Goal: Consume media (video, audio): Consume media (video, audio)

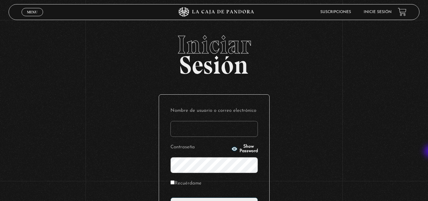
type input "[PERSON_NAME]"
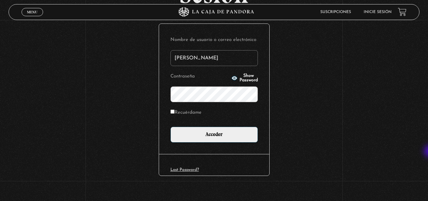
scroll to position [77, 0]
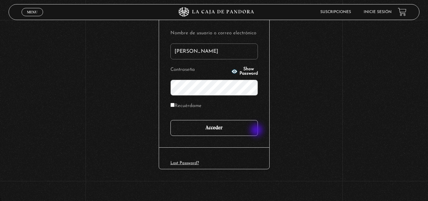
click at [257, 131] on input "Acceder" at bounding box center [213, 128] width 87 height 16
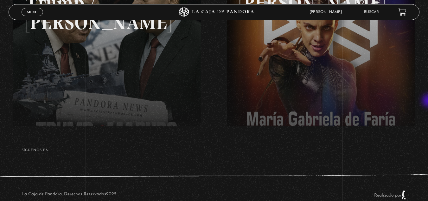
scroll to position [134, 0]
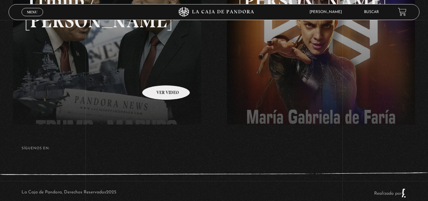
click at [158, 75] on link at bounding box center [227, 64] width 428 height 201
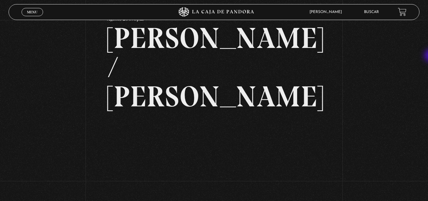
scroll to position [23, 0]
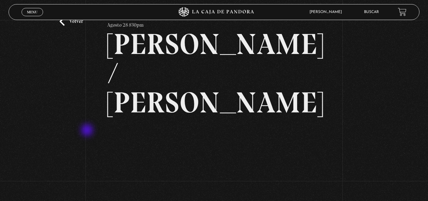
click at [88, 131] on div "Volver Agosto 28 830pm Trump / Maduro" at bounding box center [214, 128] width 428 height 262
